Goal: Navigation & Orientation: Find specific page/section

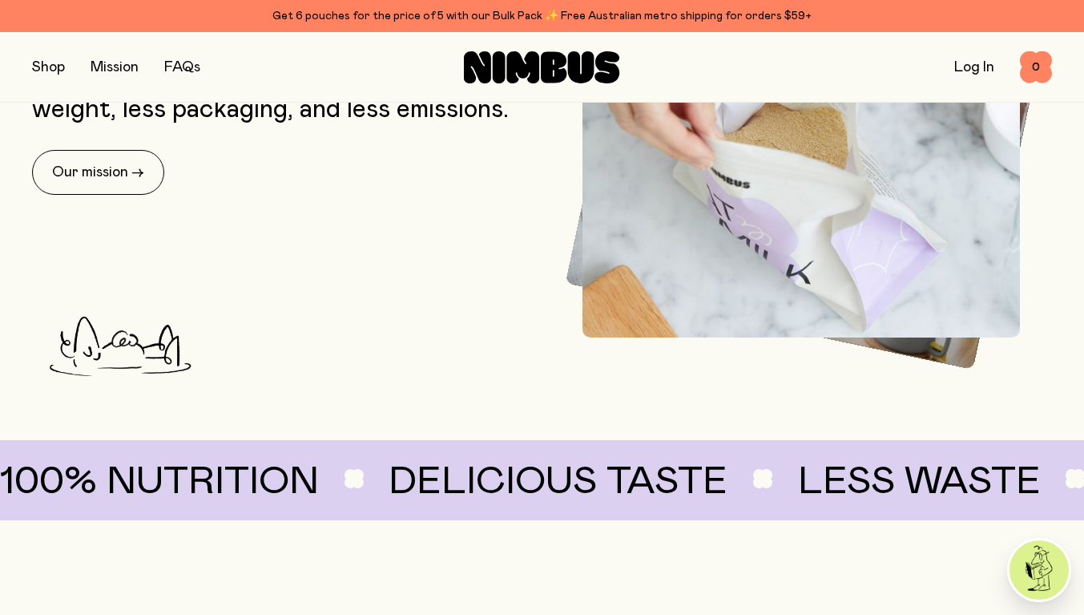
scroll to position [741, 0]
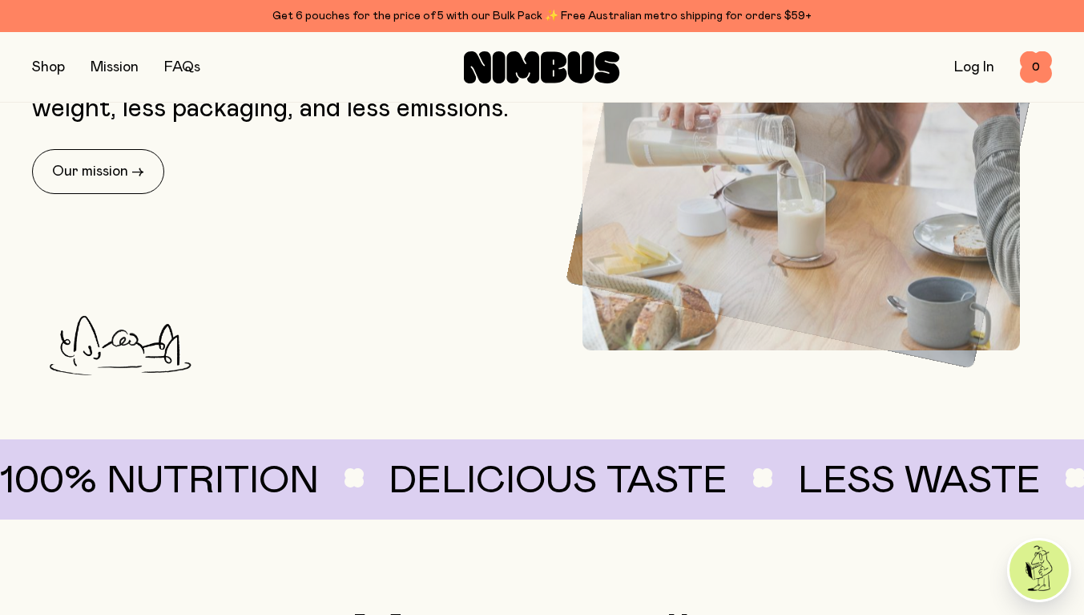
click at [49, 77] on button "button" at bounding box center [48, 67] width 33 height 22
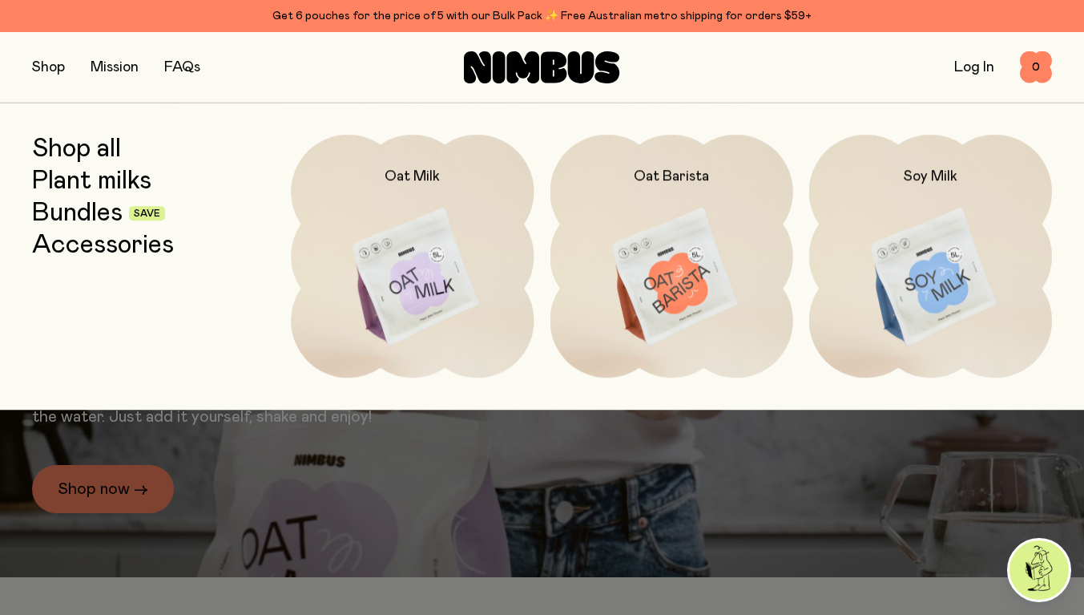
scroll to position [0, 0]
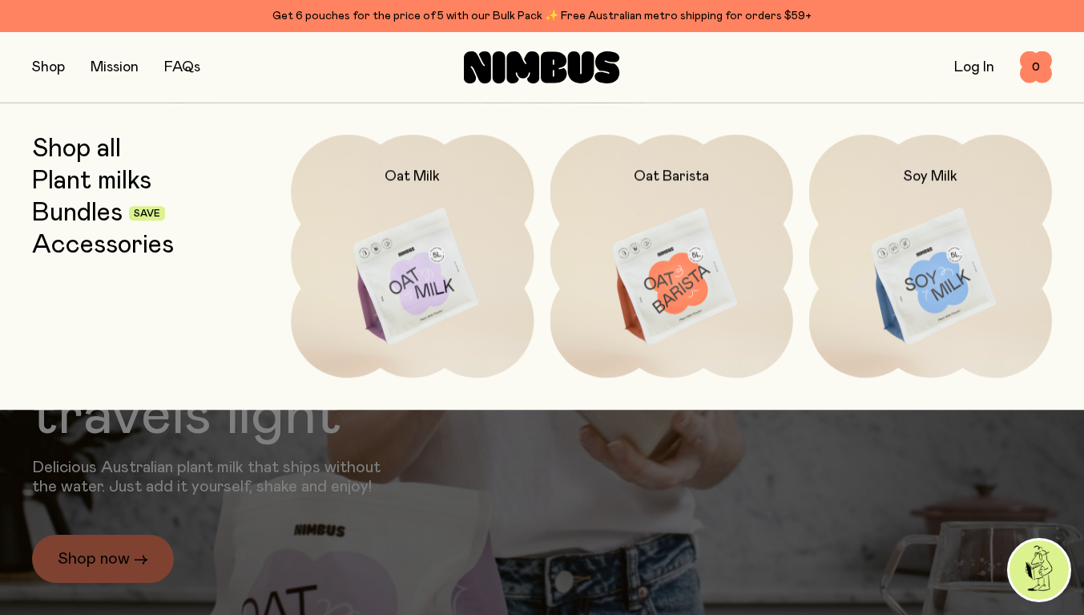
click at [424, 286] on img at bounding box center [412, 277] width 243 height 285
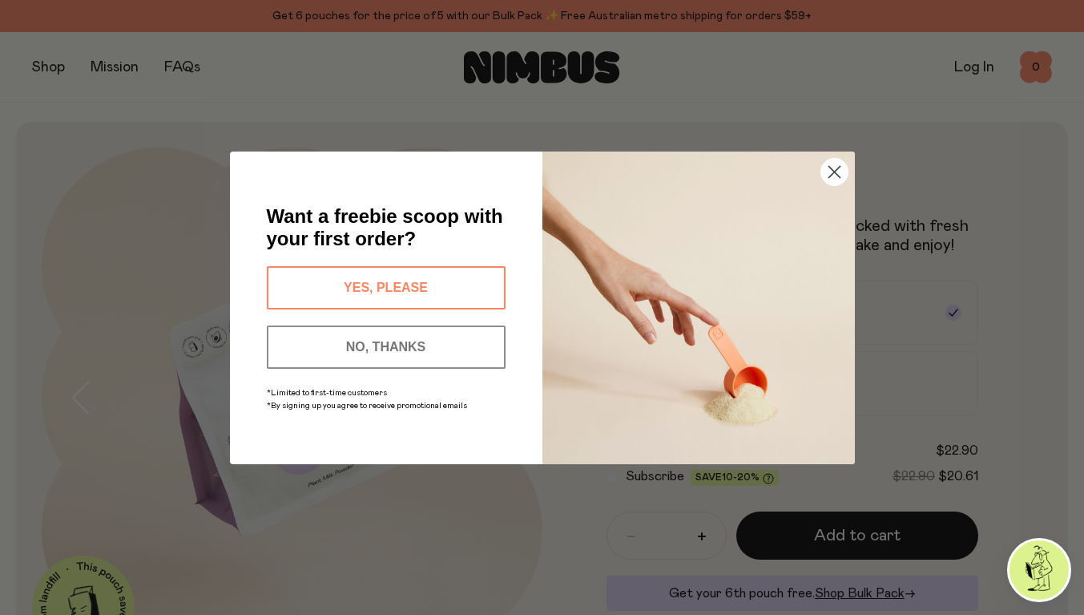
click at [832, 165] on circle "Close dialog" at bounding box center [834, 171] width 26 height 26
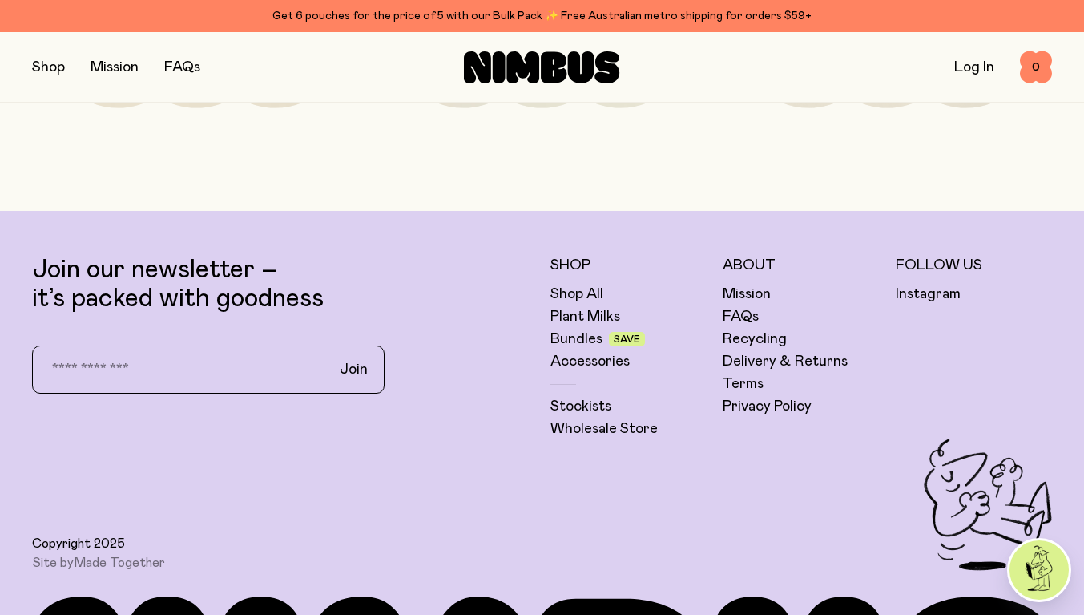
scroll to position [3781, 0]
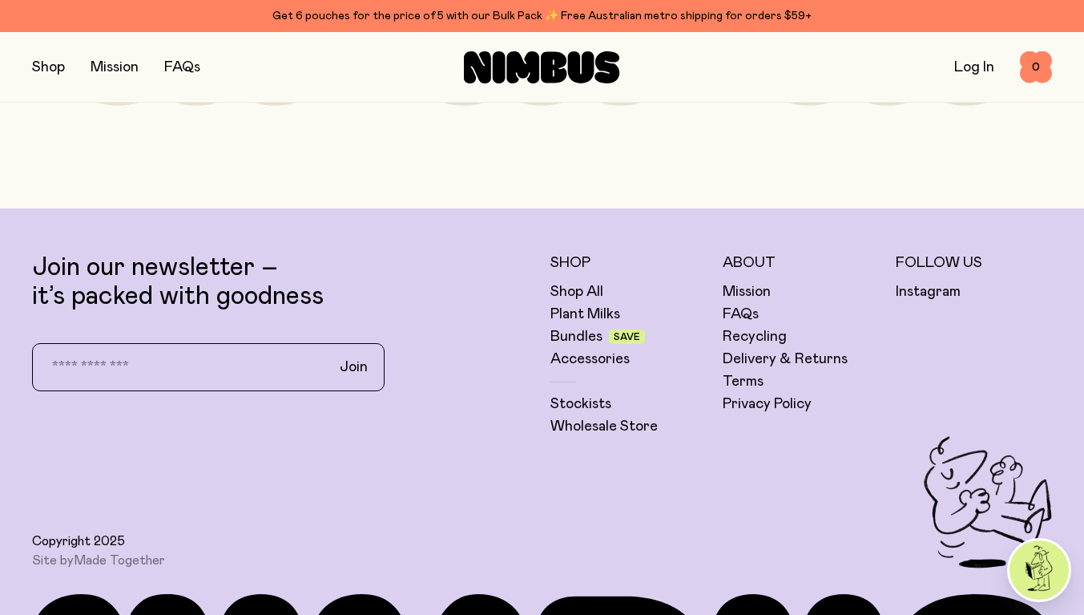
click at [628, 417] on link "Wholesale Store" at bounding box center [604, 426] width 107 height 19
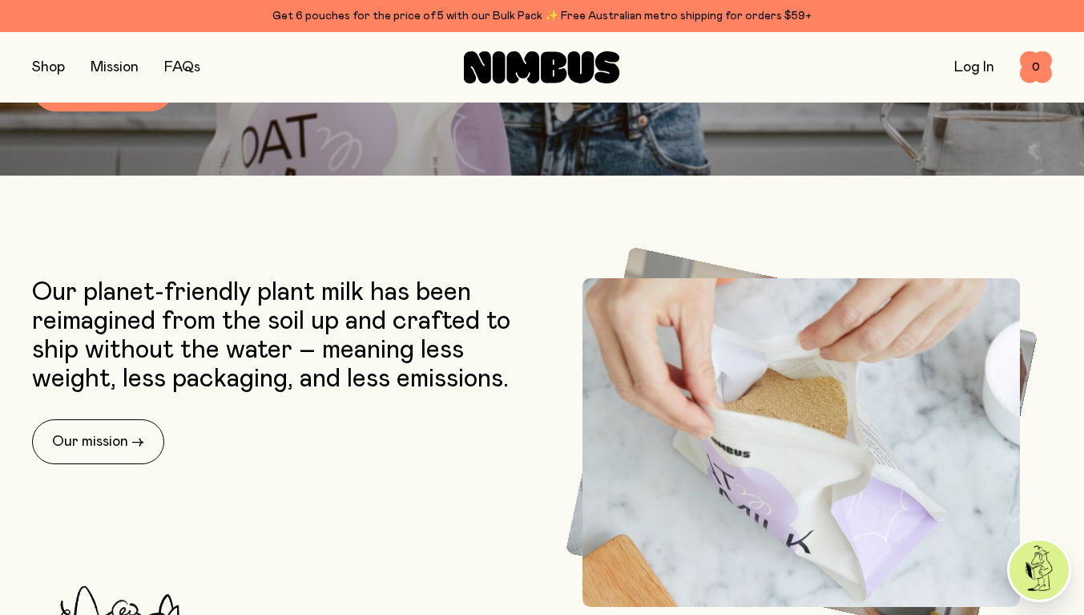
scroll to position [487, 0]
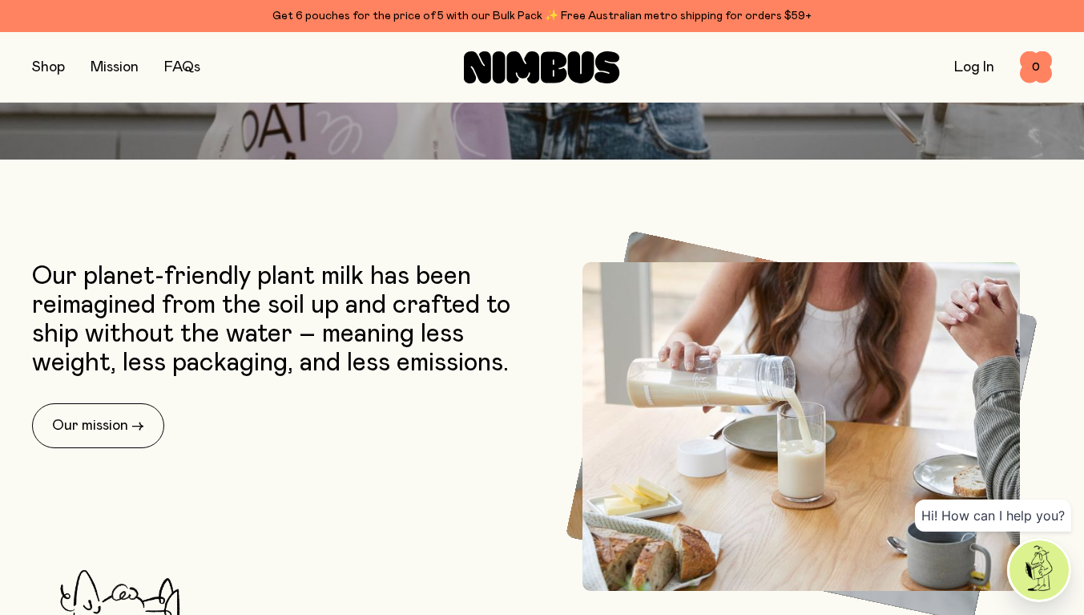
click at [50, 76] on button "button" at bounding box center [48, 67] width 33 height 22
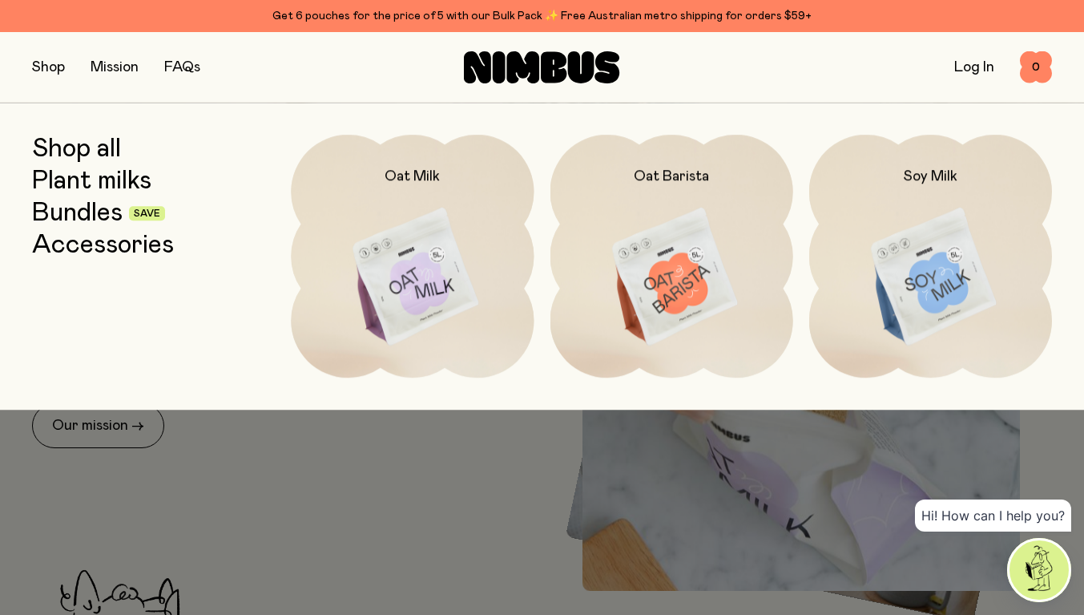
click at [705, 527] on div at bounding box center [542, 307] width 1084 height 615
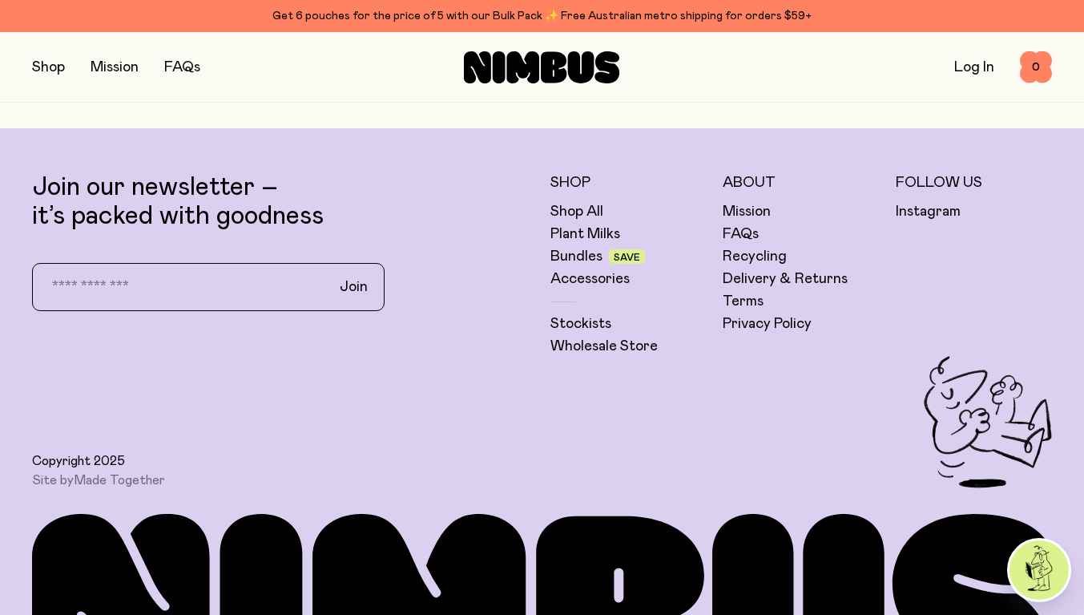
scroll to position [4299, 0]
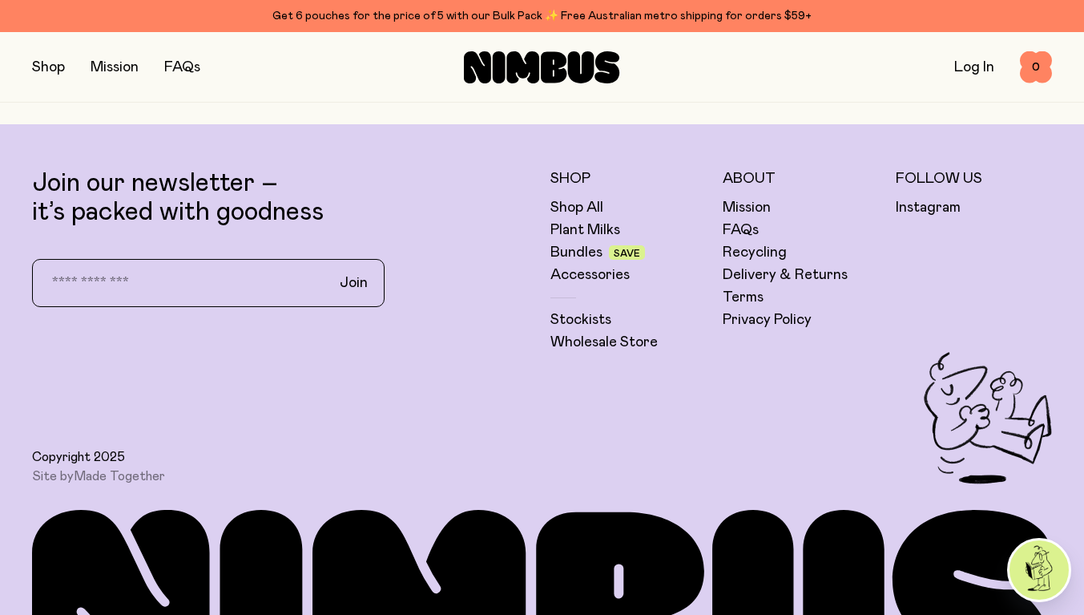
click at [597, 318] on link "Stockists" at bounding box center [581, 319] width 61 height 19
